Goal: Task Accomplishment & Management: Use online tool/utility

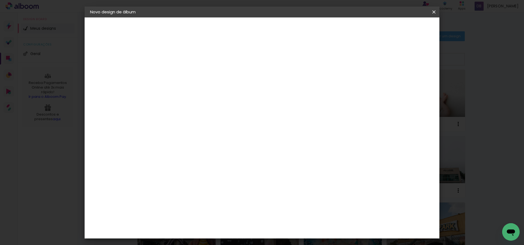
click at [0, 0] on iron-icon at bounding box center [0, 0] width 0 height 0
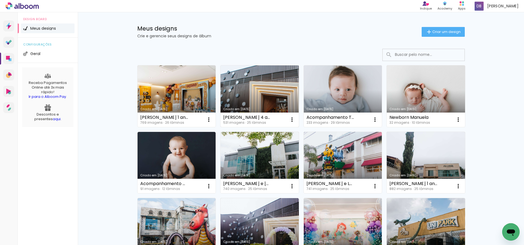
scroll to position [5, 0]
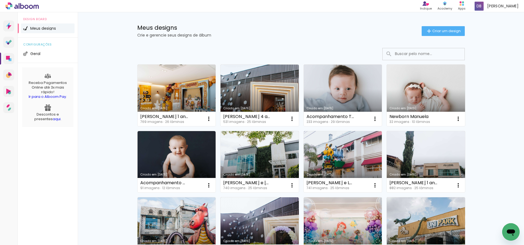
click at [254, 91] on link "Criado em [DATE]" at bounding box center [259, 96] width 78 height 62
